Goal: Task Accomplishment & Management: Complete application form

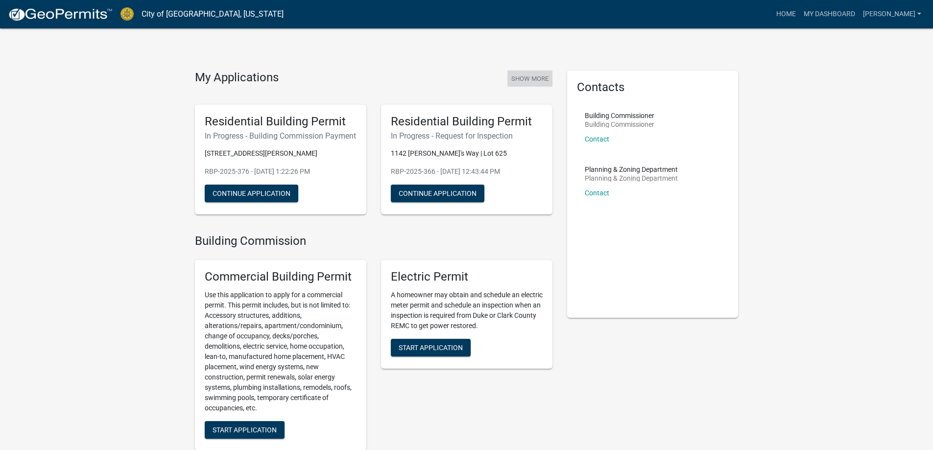
click at [545, 77] on button "Show More" at bounding box center [529, 79] width 45 height 16
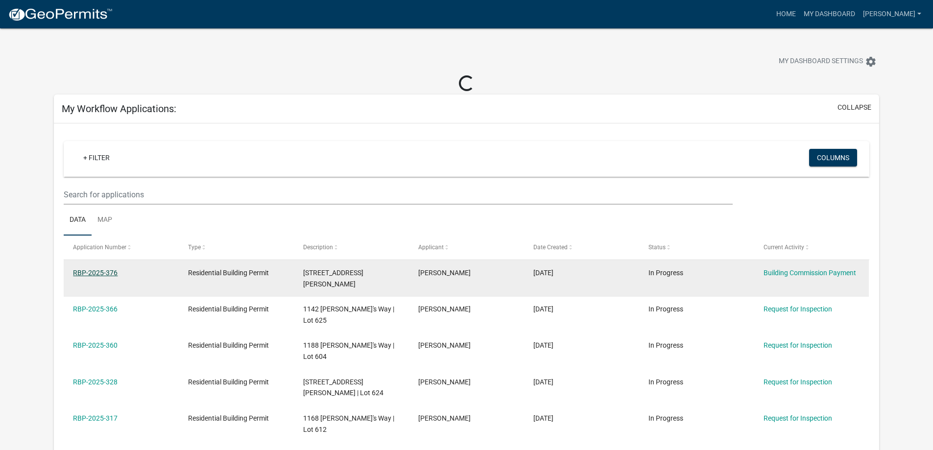
drag, startPoint x: 102, startPoint y: 272, endPoint x: 115, endPoint y: 273, distance: 13.3
click at [102, 272] on link "RBP-2025-376" at bounding box center [95, 273] width 45 height 8
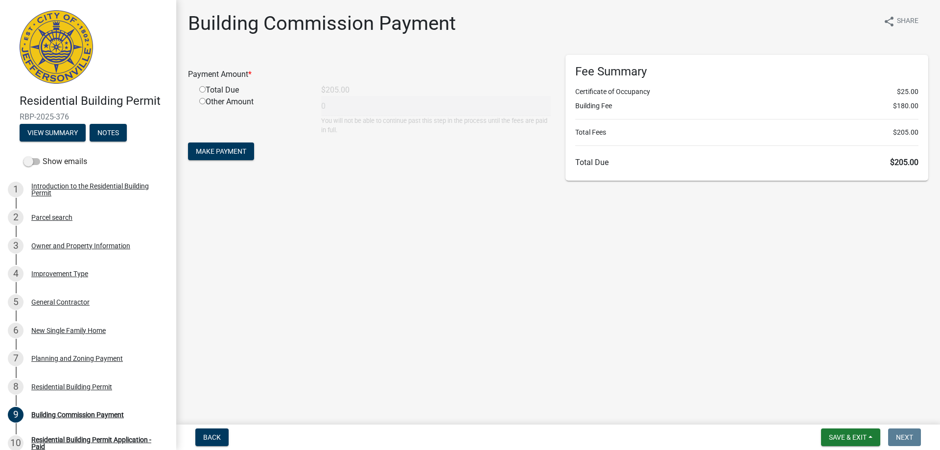
click at [206, 91] on div "Total Due" at bounding box center [253, 90] width 122 height 12
drag, startPoint x: 202, startPoint y: 89, endPoint x: 211, endPoint y: 108, distance: 20.6
click at [204, 91] on input "radio" at bounding box center [202, 89] width 6 height 6
radio input "true"
type input "205"
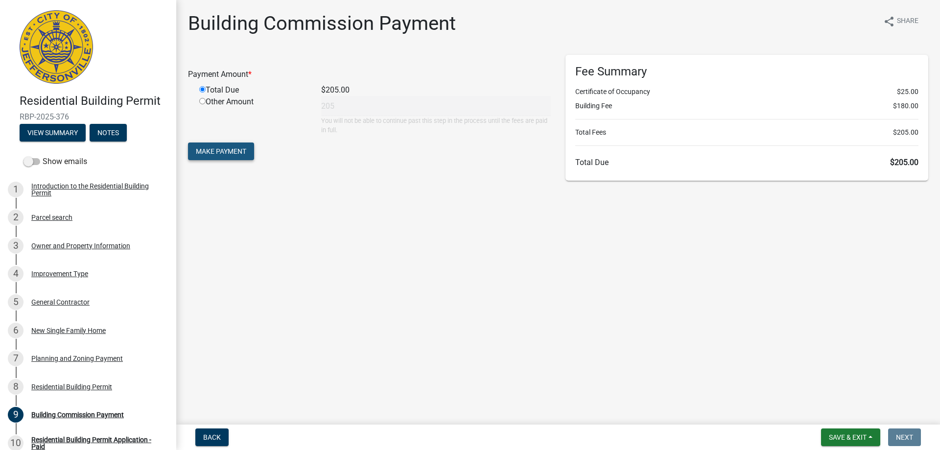
drag, startPoint x: 230, startPoint y: 150, endPoint x: 352, endPoint y: 172, distance: 124.4
click at [231, 150] on span "Make Payment" at bounding box center [221, 151] width 50 height 8
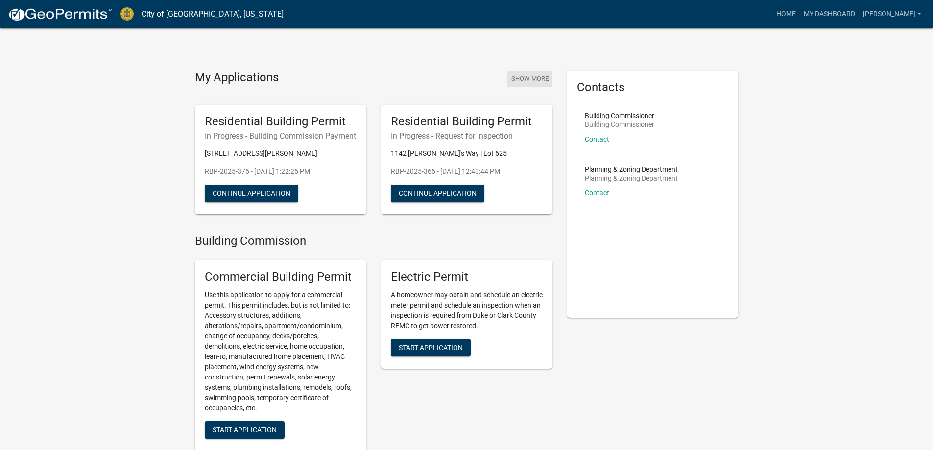
click at [537, 80] on button "Show More" at bounding box center [529, 79] width 45 height 16
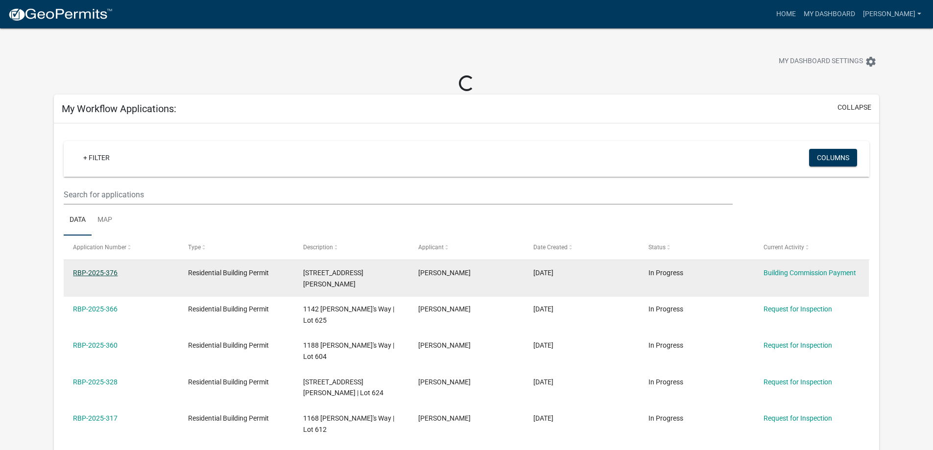
click at [80, 269] on link "RBP-2025-376" at bounding box center [95, 273] width 45 height 8
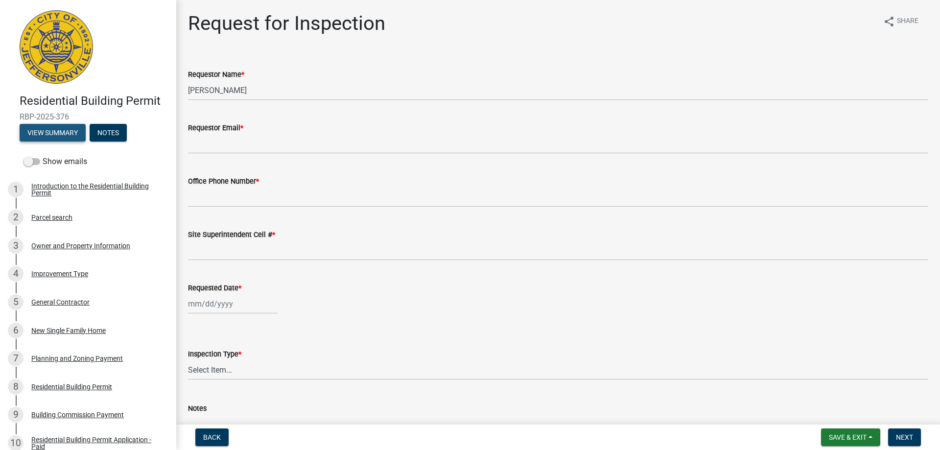
click at [56, 132] on button "View Summary" at bounding box center [53, 133] width 66 height 18
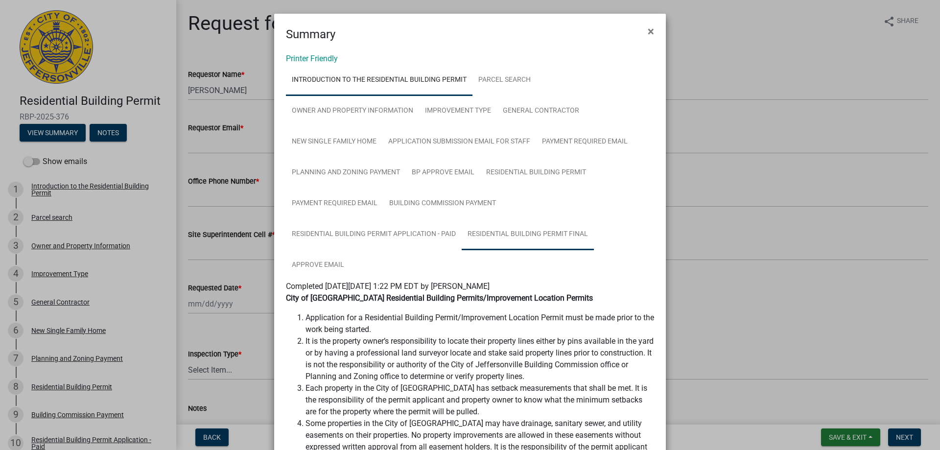
click at [512, 232] on link "Residential Building Permit Final" at bounding box center [528, 234] width 132 height 31
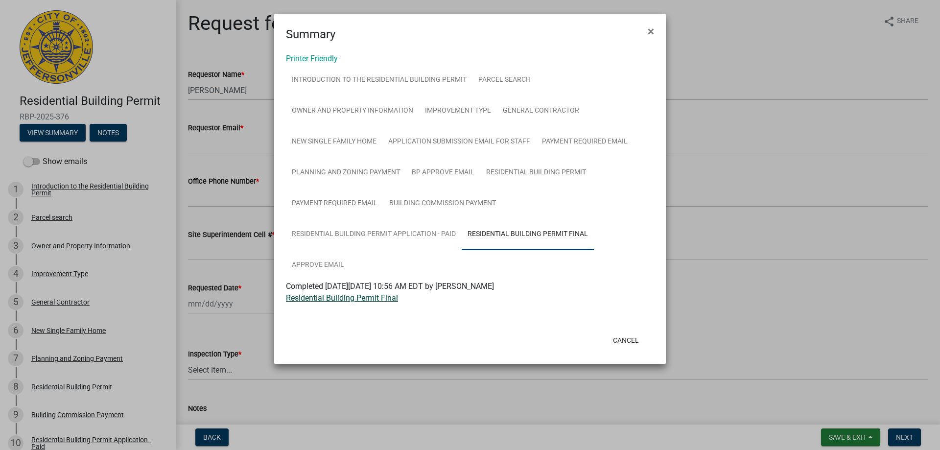
click at [318, 299] on link "Residential Building Permit Final" at bounding box center [342, 297] width 112 height 9
